Goal: Task Accomplishment & Management: Complete application form

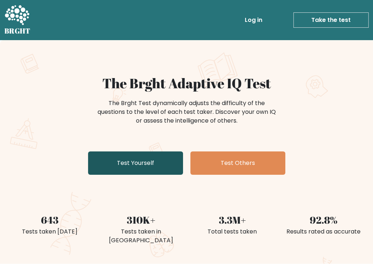
click at [132, 170] on link "Test Yourself" at bounding box center [135, 163] width 95 height 23
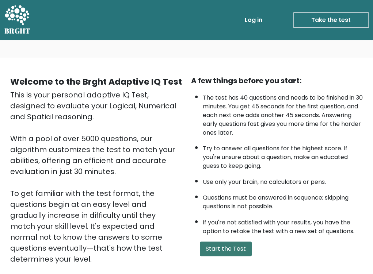
click at [240, 242] on button "Start the Test" at bounding box center [226, 249] width 52 height 15
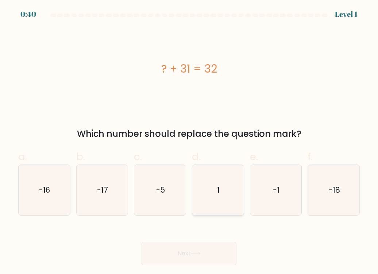
click at [241, 197] on icon "1" at bounding box center [218, 190] width 50 height 50
click at [190, 142] on input "d. 1" at bounding box center [189, 139] width 0 height 5
radio input "true"
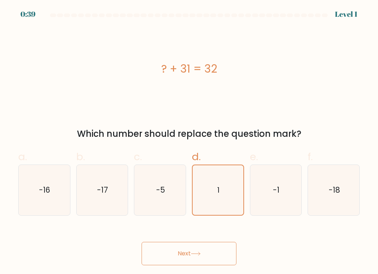
click at [184, 252] on button "Next" at bounding box center [189, 253] width 95 height 23
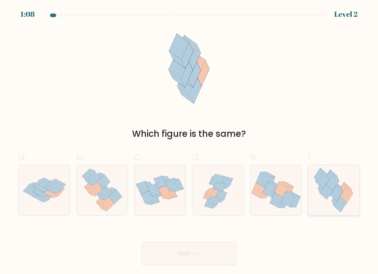
click at [341, 197] on icon at bounding box center [346, 195] width 13 height 15
click at [190, 142] on input "f." at bounding box center [189, 139] width 0 height 5
radio input "true"
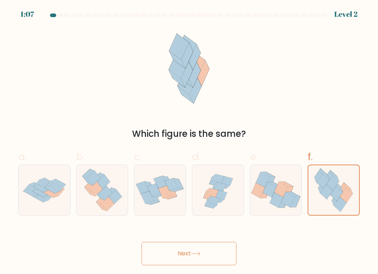
click at [188, 249] on button "Next" at bounding box center [189, 253] width 95 height 23
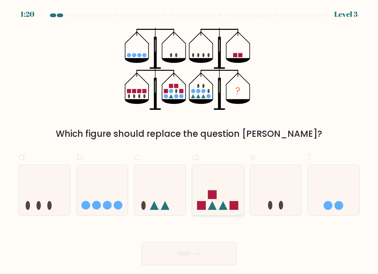
click at [220, 205] on icon at bounding box center [218, 190] width 52 height 43
click at [190, 142] on input "d." at bounding box center [189, 139] width 0 height 5
radio input "true"
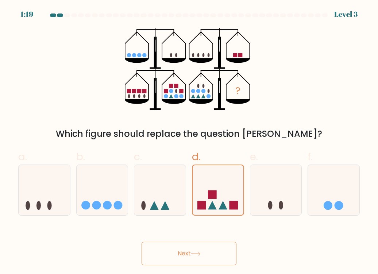
click at [203, 259] on button "Next" at bounding box center [189, 253] width 95 height 23
click at [200, 251] on button "Next" at bounding box center [189, 253] width 95 height 23
click at [166, 259] on button "Next" at bounding box center [189, 253] width 95 height 23
click at [171, 240] on div "Next" at bounding box center [189, 245] width 351 height 41
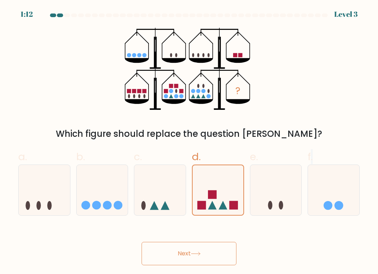
click at [186, 258] on button "Next" at bounding box center [189, 253] width 95 height 23
click at [184, 255] on button "Next" at bounding box center [189, 253] width 95 height 23
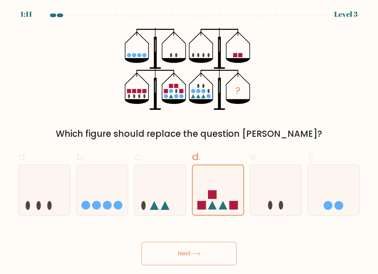
click at [184, 255] on button "Next" at bounding box center [189, 253] width 95 height 23
click at [343, 189] on icon at bounding box center [334, 190] width 52 height 43
click at [190, 142] on input "f." at bounding box center [189, 139] width 0 height 5
radio input "true"
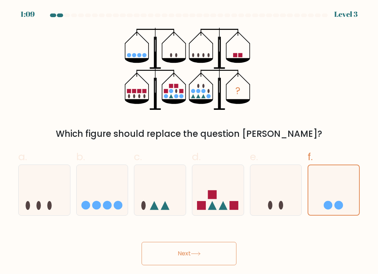
click at [216, 256] on button "Next" at bounding box center [189, 253] width 95 height 23
click at [291, 186] on icon at bounding box center [277, 190] width 52 height 43
click at [190, 142] on input "e." at bounding box center [189, 139] width 0 height 5
radio input "true"
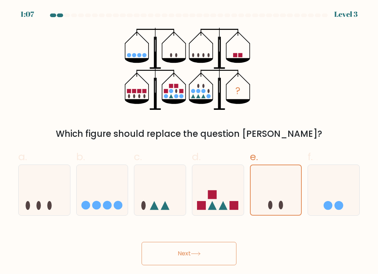
click at [214, 250] on button "Next" at bounding box center [189, 253] width 95 height 23
drag, startPoint x: 142, startPoint y: 197, endPoint x: 145, endPoint y: 194, distance: 4.0
click at [145, 194] on icon at bounding box center [160, 190] width 52 height 43
click at [189, 142] on input "c." at bounding box center [189, 139] width 0 height 5
radio input "true"
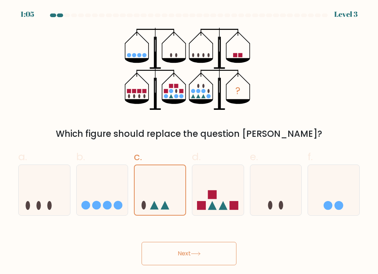
click at [209, 253] on button "Next" at bounding box center [189, 253] width 95 height 23
click at [119, 206] on circle at bounding box center [118, 205] width 9 height 9
click at [189, 142] on input "b." at bounding box center [189, 139] width 0 height 5
radio input "true"
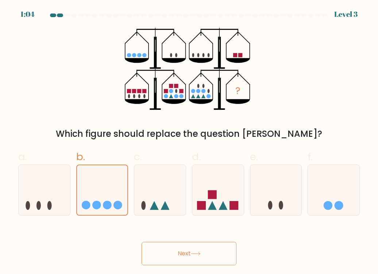
click at [181, 248] on button "Next" at bounding box center [189, 253] width 95 height 23
click at [41, 192] on icon at bounding box center [45, 190] width 52 height 43
click at [189, 142] on input "a." at bounding box center [189, 139] width 0 height 5
radio input "true"
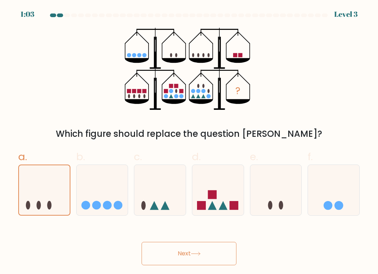
click at [208, 250] on button "Next" at bounding box center [189, 253] width 95 height 23
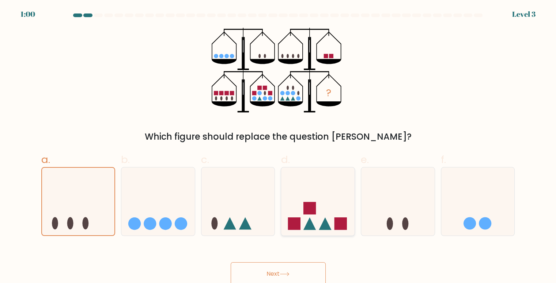
click at [283, 214] on icon at bounding box center [317, 201] width 73 height 61
click at [278, 146] on input "d." at bounding box center [278, 144] width 0 height 5
radio input "true"
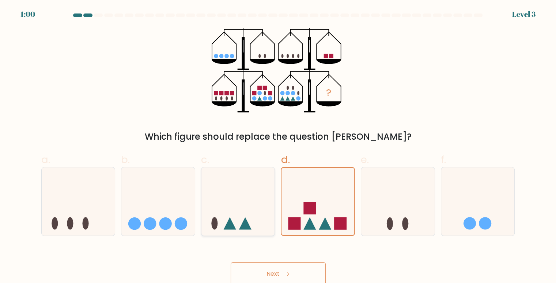
click at [254, 221] on icon at bounding box center [237, 201] width 73 height 61
click at [278, 146] on input "c." at bounding box center [278, 144] width 0 height 5
radio input "true"
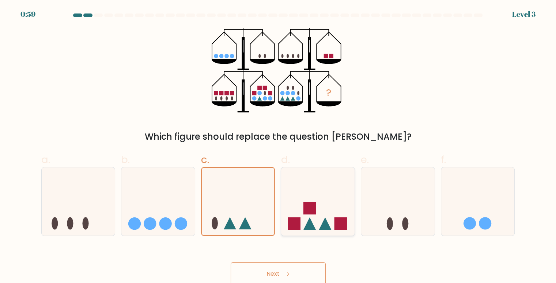
click at [350, 230] on icon at bounding box center [317, 201] width 73 height 61
click at [278, 146] on input "d." at bounding box center [278, 144] width 0 height 5
radio input "true"
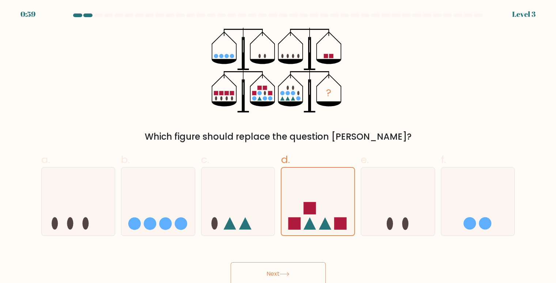
drag, startPoint x: 186, startPoint y: 201, endPoint x: 200, endPoint y: 200, distance: 13.9
click at [187, 200] on icon at bounding box center [157, 201] width 73 height 61
click at [278, 146] on input "b." at bounding box center [278, 144] width 0 height 5
radio input "true"
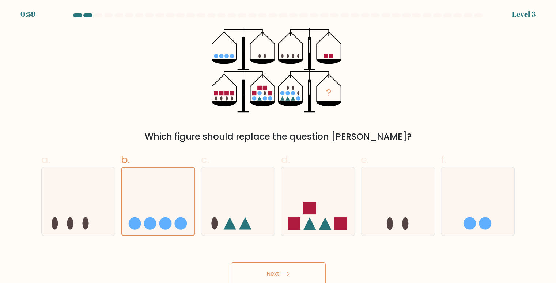
click at [279, 198] on div "d." at bounding box center [318, 194] width 80 height 84
click at [212, 202] on icon at bounding box center [237, 201] width 73 height 61
click at [278, 146] on input "c." at bounding box center [278, 144] width 0 height 5
radio input "true"
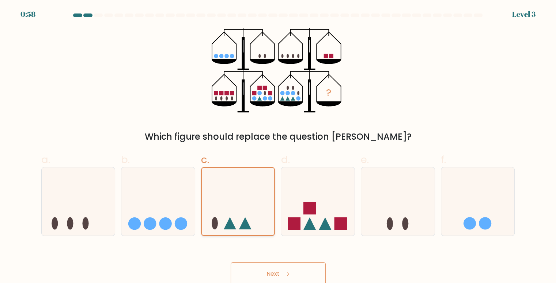
click at [249, 211] on icon at bounding box center [238, 202] width 73 height 60
click at [278, 146] on input "c." at bounding box center [278, 144] width 0 height 5
click at [298, 271] on button "Next" at bounding box center [277, 274] width 95 height 23
click at [248, 274] on button "Next" at bounding box center [277, 274] width 95 height 23
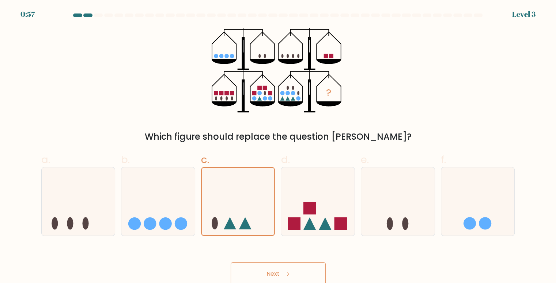
click at [248, 274] on button "Next" at bounding box center [277, 274] width 95 height 23
click at [269, 274] on button "Next" at bounding box center [277, 274] width 95 height 23
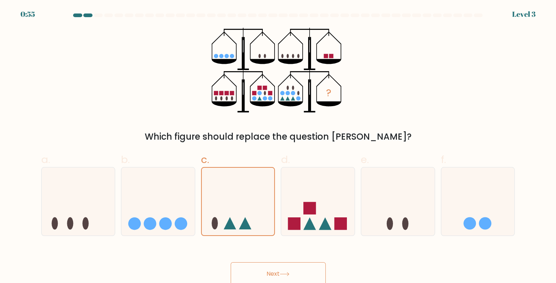
click at [269, 274] on button "Next" at bounding box center [277, 274] width 95 height 23
click at [287, 264] on button "Next" at bounding box center [277, 274] width 95 height 23
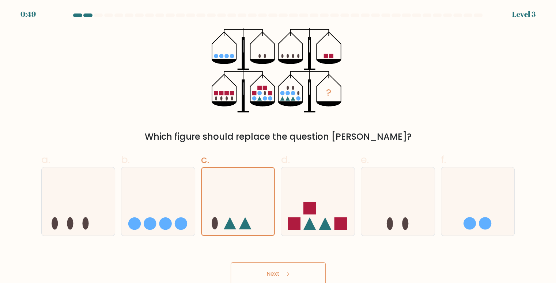
click at [287, 264] on button "Next" at bounding box center [277, 274] width 95 height 23
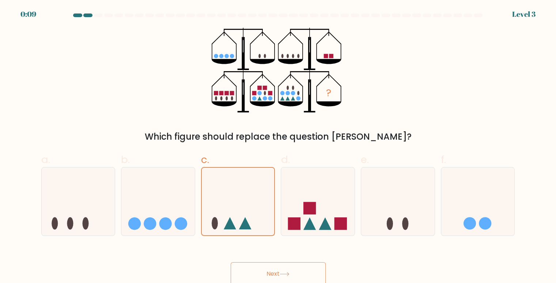
click at [292, 274] on button "Next" at bounding box center [277, 274] width 95 height 23
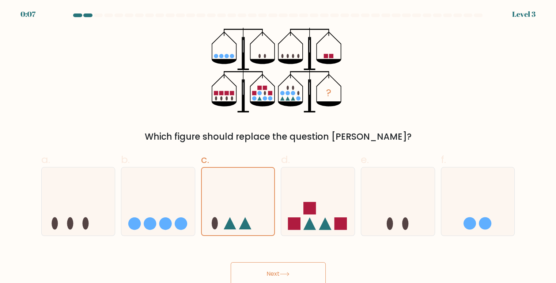
click at [292, 274] on button "Next" at bounding box center [277, 274] width 95 height 23
click at [26, 10] on div "0:06" at bounding box center [28, 14] width 16 height 11
click at [165, 60] on div "? Which figure should replace the question mark?" at bounding box center [278, 86] width 482 height 116
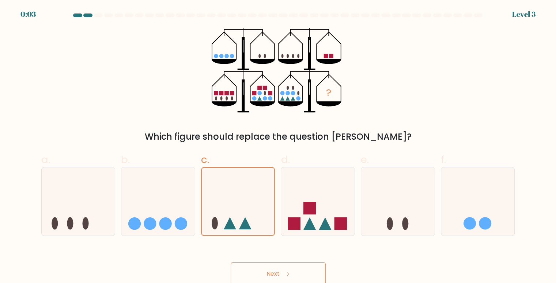
click at [295, 271] on button "Next" at bounding box center [277, 274] width 95 height 23
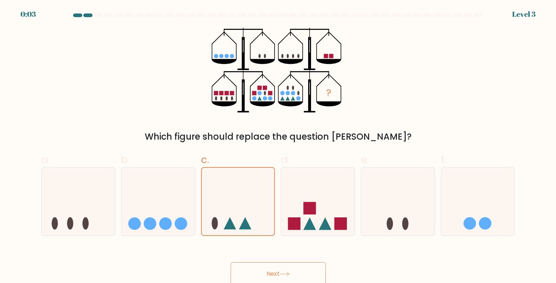
click at [295, 271] on button "Next" at bounding box center [277, 274] width 95 height 23
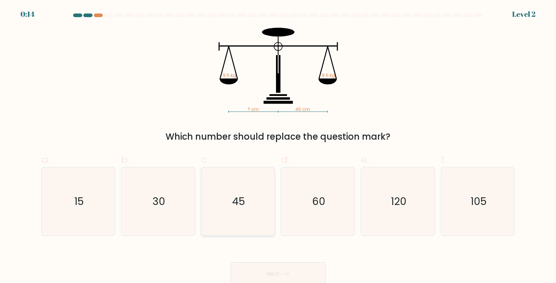
click at [260, 216] on icon "45" at bounding box center [238, 202] width 68 height 68
click at [278, 146] on input "c. 45" at bounding box center [278, 144] width 0 height 5
radio input "true"
click at [286, 266] on button "Next" at bounding box center [277, 274] width 95 height 23
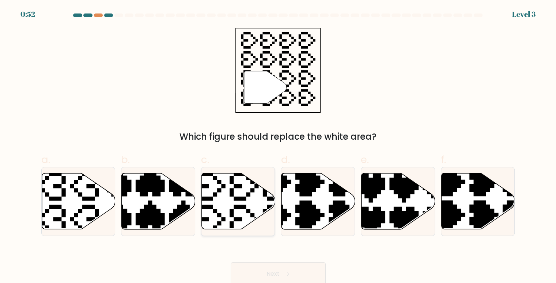
click at [240, 196] on icon at bounding box center [238, 202] width 73 height 56
click at [278, 146] on input "c." at bounding box center [278, 144] width 0 height 5
radio input "true"
click at [316, 266] on button "Next" at bounding box center [277, 274] width 95 height 23
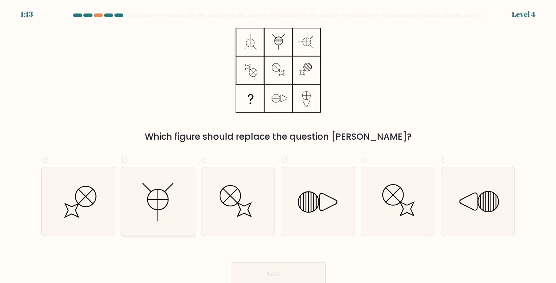
click at [146, 216] on icon at bounding box center [158, 202] width 68 height 68
click at [278, 146] on input "b." at bounding box center [278, 144] width 0 height 5
radio input "true"
click at [279, 263] on button "Next" at bounding box center [277, 274] width 95 height 23
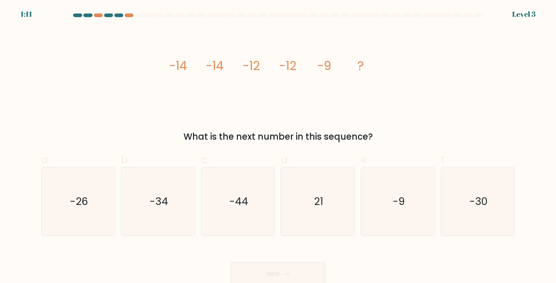
click at [277, 266] on button "Next" at bounding box center [277, 274] width 95 height 23
click at [401, 194] on icon "-9" at bounding box center [397, 202] width 68 height 68
click at [278, 146] on input "e. -9" at bounding box center [278, 144] width 0 height 5
radio input "true"
click at [279, 274] on button "Next" at bounding box center [277, 274] width 95 height 23
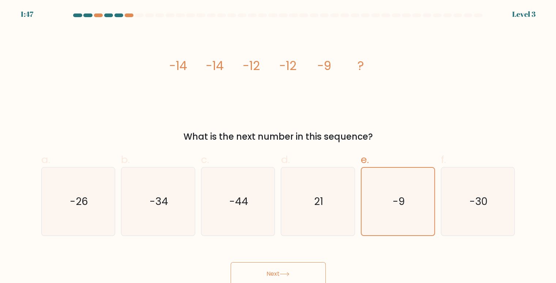
click at [291, 267] on button "Next" at bounding box center [277, 274] width 95 height 23
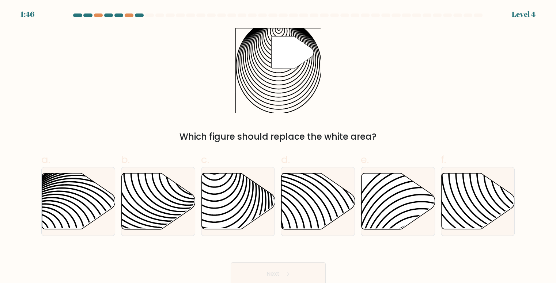
click at [287, 265] on button "Next" at bounding box center [277, 274] width 95 height 23
click at [232, 207] on icon at bounding box center [238, 202] width 73 height 56
click at [278, 146] on input "c." at bounding box center [278, 144] width 0 height 5
radio input "true"
click at [286, 266] on button "Next" at bounding box center [277, 274] width 95 height 23
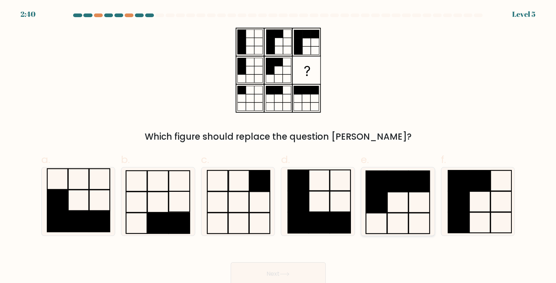
click at [424, 211] on icon at bounding box center [397, 202] width 68 height 68
click at [278, 146] on input "e." at bounding box center [278, 144] width 0 height 5
radio input "true"
click at [254, 261] on div "Next" at bounding box center [278, 265] width 482 height 41
click at [268, 274] on button "Next" at bounding box center [277, 274] width 95 height 23
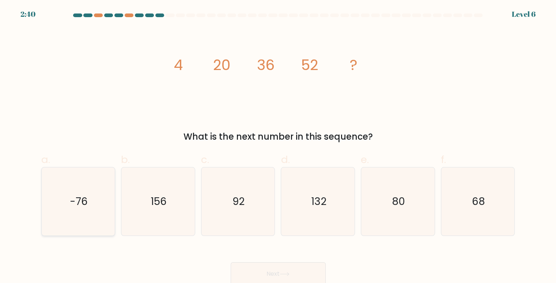
drag, startPoint x: 89, startPoint y: 206, endPoint x: 75, endPoint y: 196, distance: 17.3
click at [79, 197] on icon "-76" at bounding box center [78, 202] width 68 height 68
click at [82, 210] on icon "-76" at bounding box center [78, 202] width 68 height 68
click at [278, 146] on input "a. -76" at bounding box center [278, 144] width 0 height 5
radio input "true"
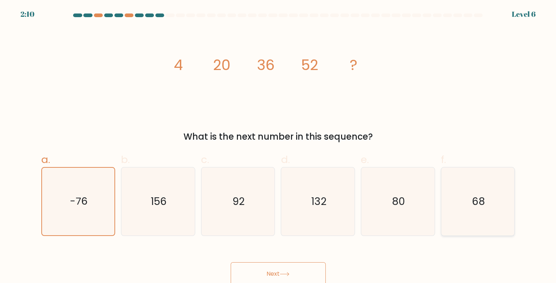
click at [486, 206] on icon "68" at bounding box center [477, 202] width 68 height 68
click at [278, 146] on input "f. 68" at bounding box center [278, 144] width 0 height 5
radio input "true"
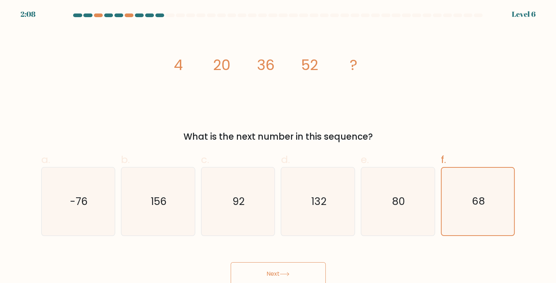
click at [266, 271] on button "Next" at bounding box center [277, 274] width 95 height 23
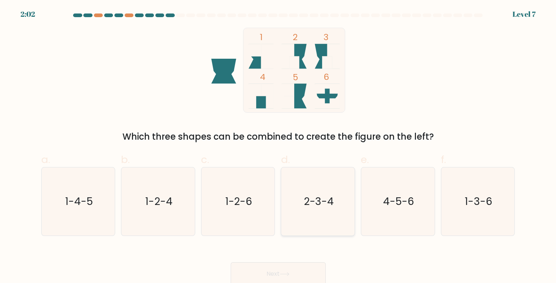
click at [326, 219] on icon "2-3-4" at bounding box center [318, 202] width 68 height 68
click at [278, 146] on input "d. 2-3-4" at bounding box center [278, 144] width 0 height 5
radio input "true"
click at [301, 272] on button "Next" at bounding box center [277, 274] width 95 height 23
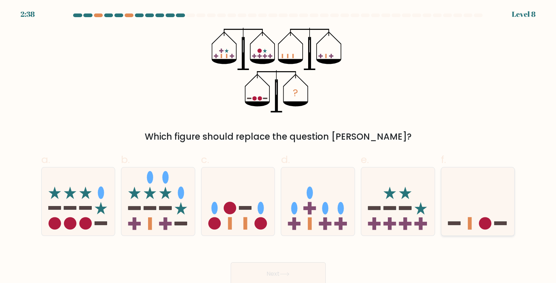
click at [501, 228] on icon at bounding box center [477, 201] width 73 height 61
click at [278, 146] on input "f." at bounding box center [278, 144] width 0 height 5
radio input "true"
click at [318, 268] on button "Next" at bounding box center [277, 274] width 95 height 23
click at [263, 268] on button "Next" at bounding box center [277, 274] width 95 height 23
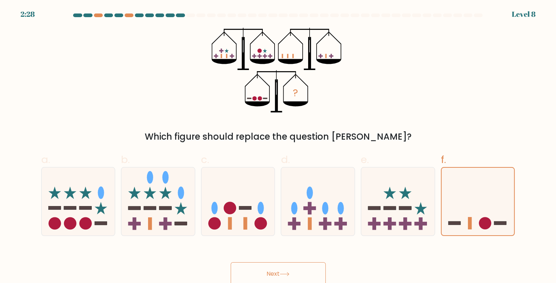
click at [258, 271] on button "Next" at bounding box center [277, 274] width 95 height 23
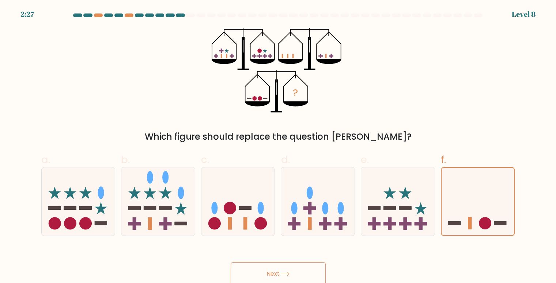
click at [259, 270] on button "Next" at bounding box center [277, 274] width 95 height 23
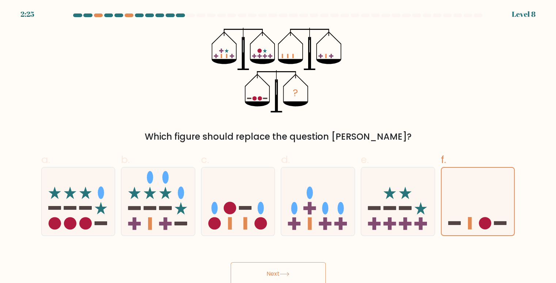
click at [259, 270] on button "Next" at bounding box center [277, 274] width 95 height 23
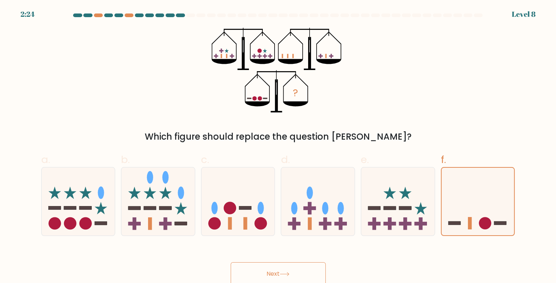
click at [259, 270] on button "Next" at bounding box center [277, 274] width 95 height 23
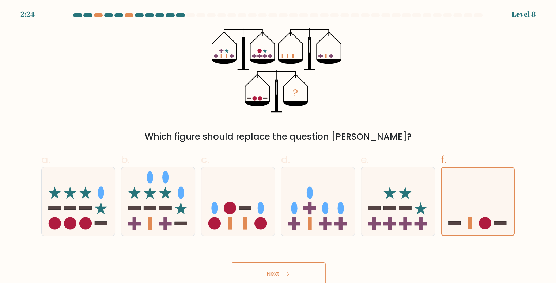
click at [259, 270] on button "Next" at bounding box center [277, 274] width 95 height 23
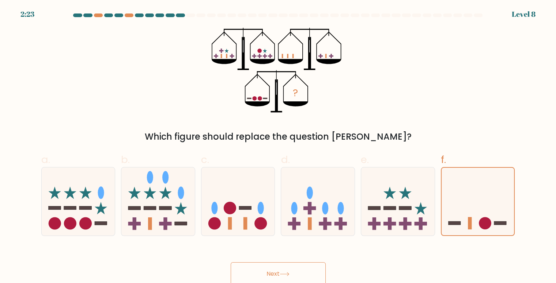
click at [259, 270] on button "Next" at bounding box center [277, 274] width 95 height 23
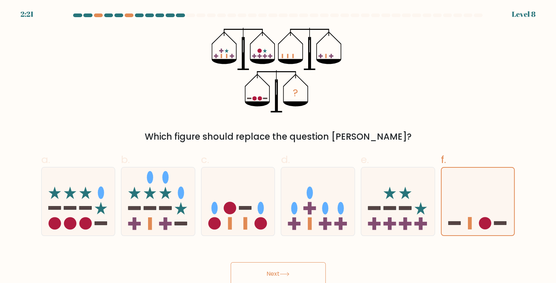
click at [259, 270] on button "Next" at bounding box center [277, 274] width 95 height 23
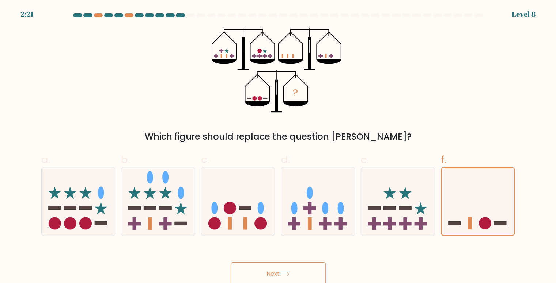
click at [259, 270] on button "Next" at bounding box center [277, 274] width 95 height 23
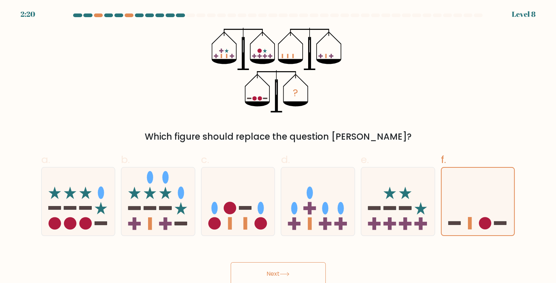
click at [259, 270] on button "Next" at bounding box center [277, 274] width 95 height 23
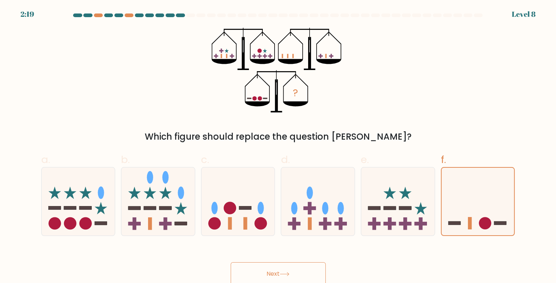
click at [259, 270] on button "Next" at bounding box center [277, 274] width 95 height 23
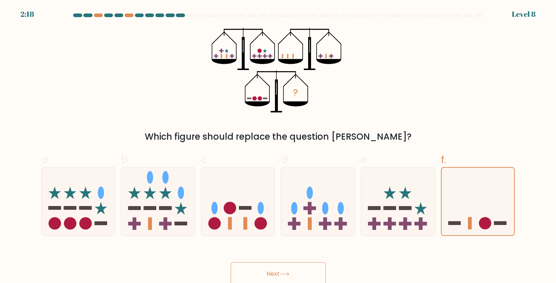
click at [259, 270] on button "Next" at bounding box center [277, 274] width 95 height 23
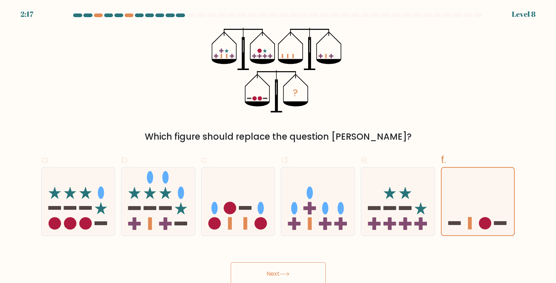
click at [259, 270] on button "Next" at bounding box center [277, 274] width 95 height 23
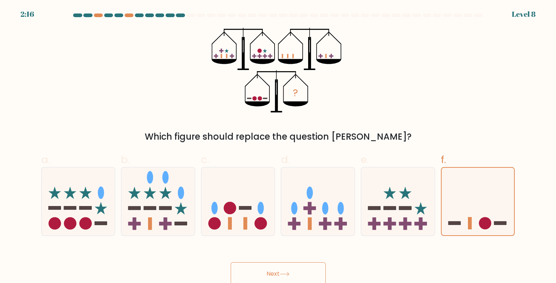
click at [259, 270] on button "Next" at bounding box center [277, 274] width 95 height 23
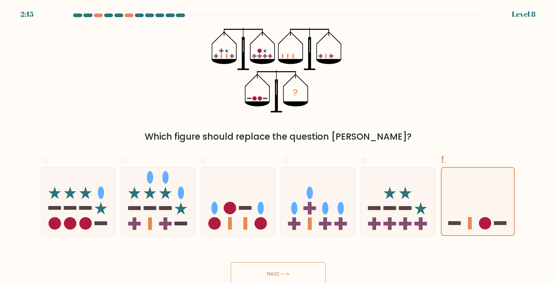
click at [259, 270] on button "Next" at bounding box center [277, 274] width 95 height 23
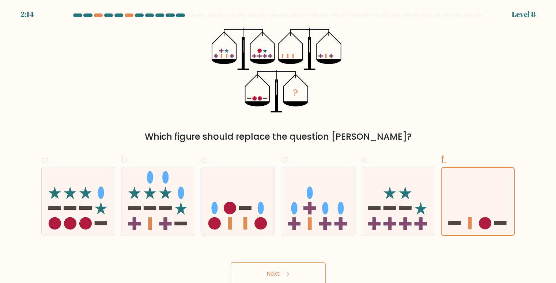
click at [259, 270] on button "Next" at bounding box center [277, 274] width 95 height 23
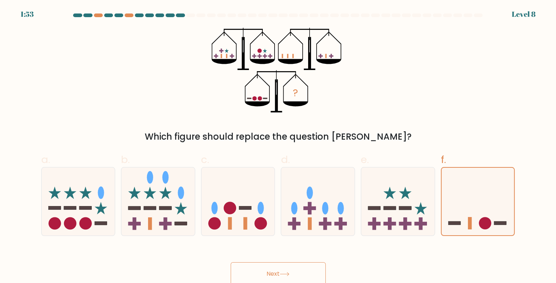
click at [314, 275] on button "Next" at bounding box center [277, 274] width 95 height 23
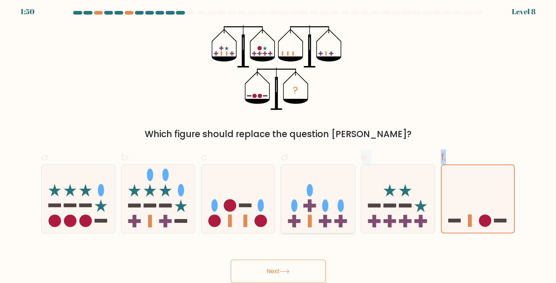
drag, startPoint x: 309, startPoint y: 236, endPoint x: 313, endPoint y: 217, distance: 20.1
click at [313, 217] on div at bounding box center [318, 199] width 74 height 69
click at [278, 144] on input "d." at bounding box center [278, 141] width 0 height 5
radio input "true"
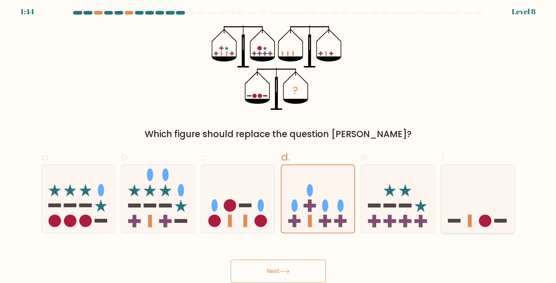
click at [476, 213] on icon at bounding box center [477, 199] width 73 height 61
click at [278, 144] on input "f." at bounding box center [278, 141] width 0 height 5
radio input "true"
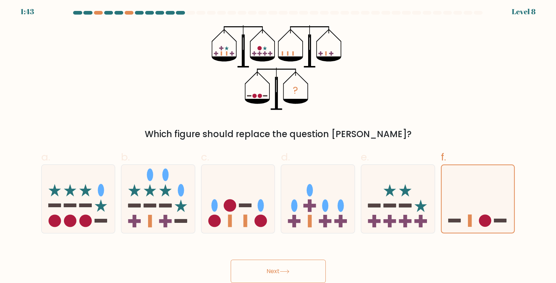
click at [268, 281] on button "Next" at bounding box center [277, 271] width 95 height 23
click at [260, 272] on button "Next" at bounding box center [277, 271] width 95 height 23
click at [268, 270] on button "Next" at bounding box center [277, 271] width 95 height 23
drag, startPoint x: 271, startPoint y: 266, endPoint x: 258, endPoint y: 266, distance: 13.2
click at [258, 266] on button "Next" at bounding box center [277, 271] width 95 height 23
